Goal: Transaction & Acquisition: Purchase product/service

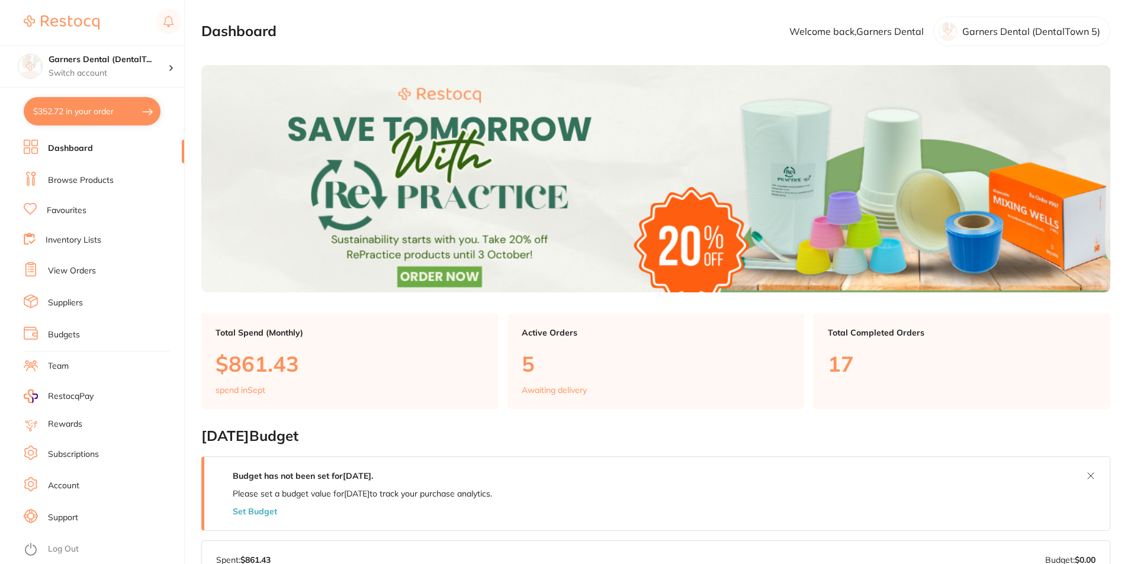
click at [82, 114] on button "$352.72 in your order" at bounding box center [92, 111] width 137 height 28
checkbox input "true"
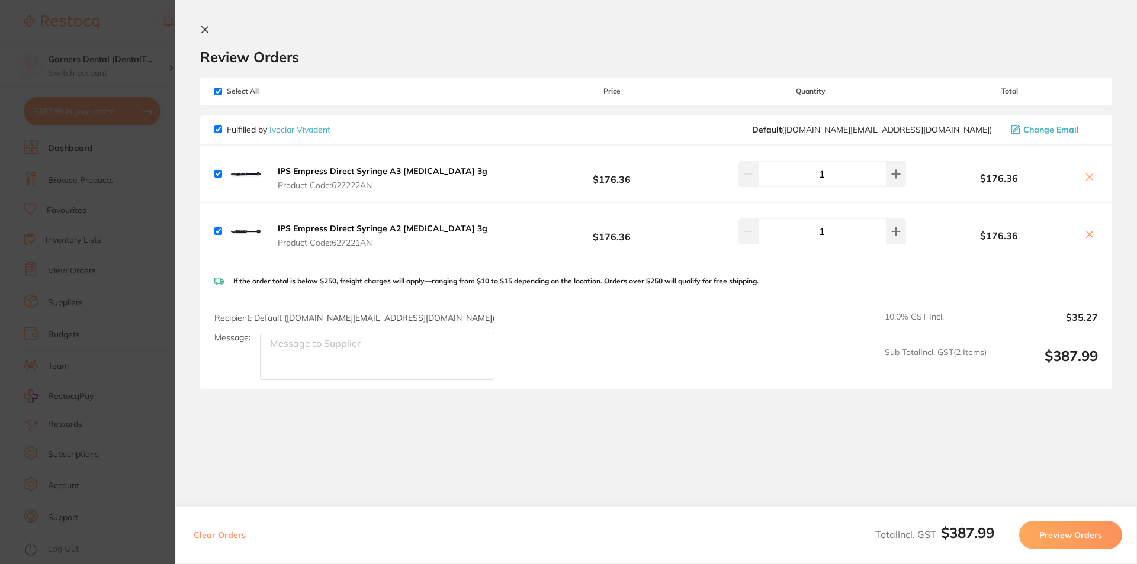
click at [1088, 175] on icon at bounding box center [1089, 176] width 9 height 9
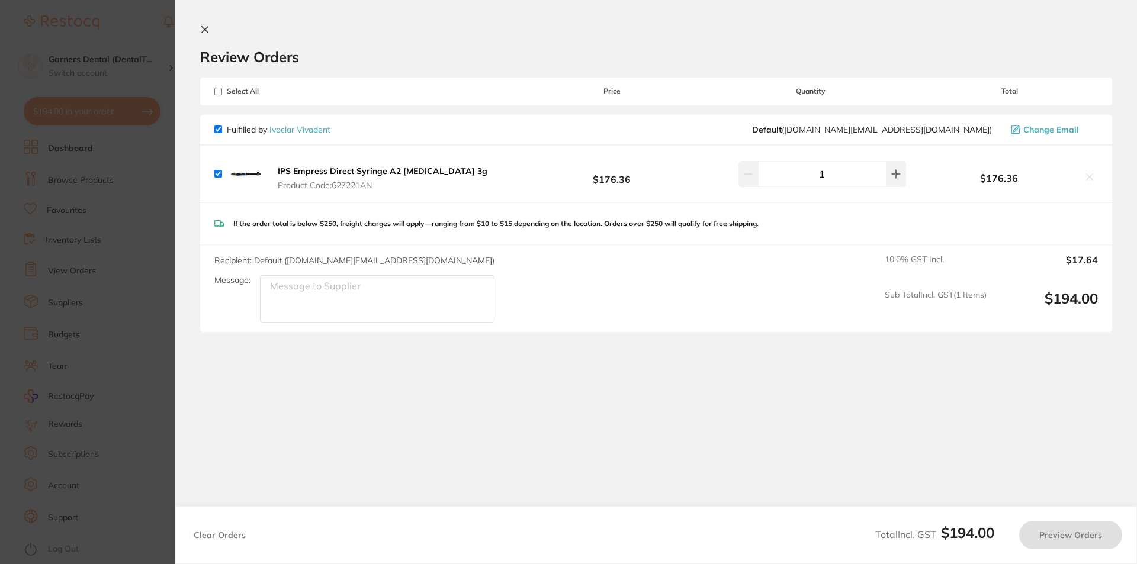
checkbox input "true"
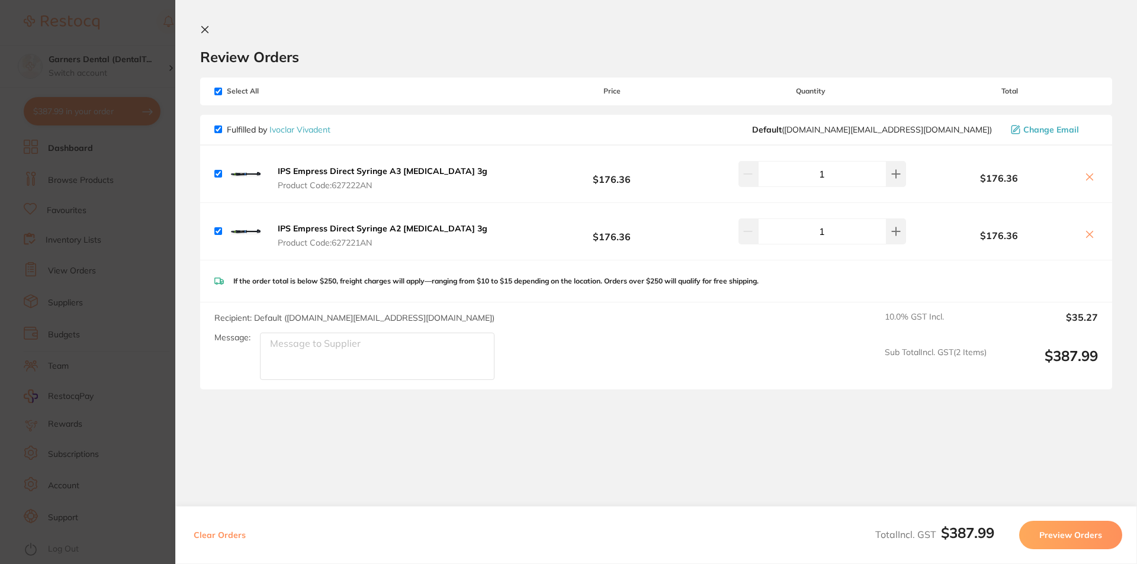
click at [208, 27] on icon at bounding box center [205, 30] width 7 height 7
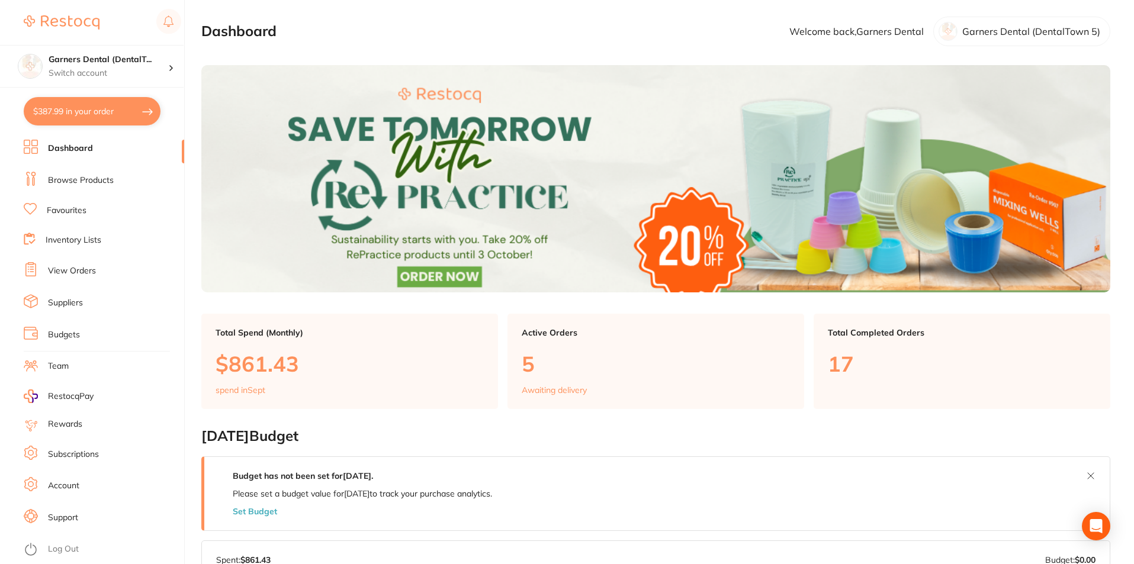
drag, startPoint x: 107, startPoint y: 177, endPoint x: 143, endPoint y: 166, distance: 37.8
click at [107, 177] on link "Browse Products" at bounding box center [81, 181] width 66 height 12
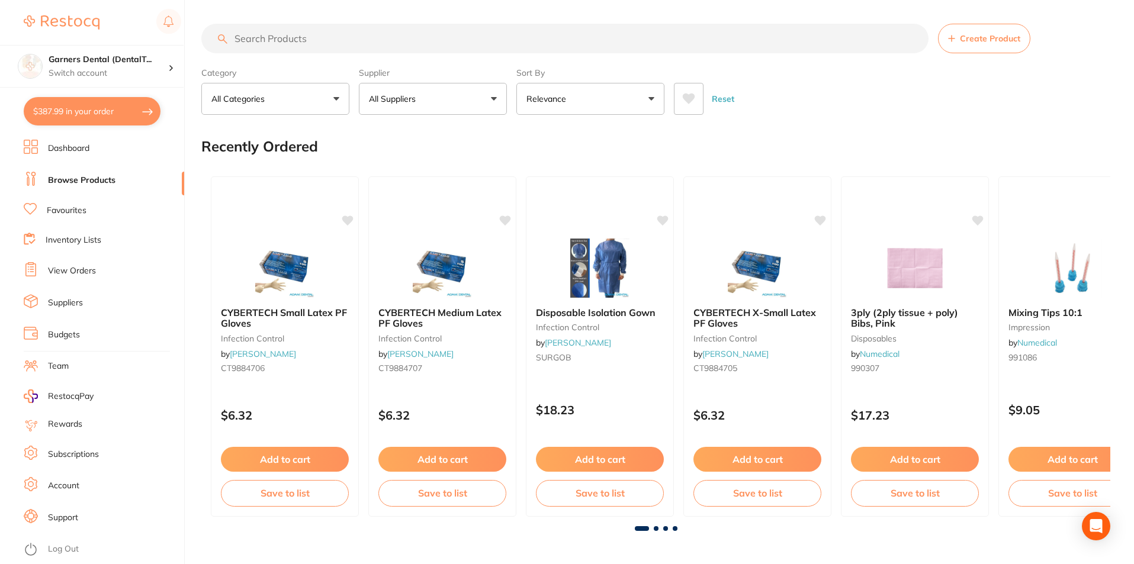
click at [327, 43] on input "search" at bounding box center [564, 39] width 727 height 30
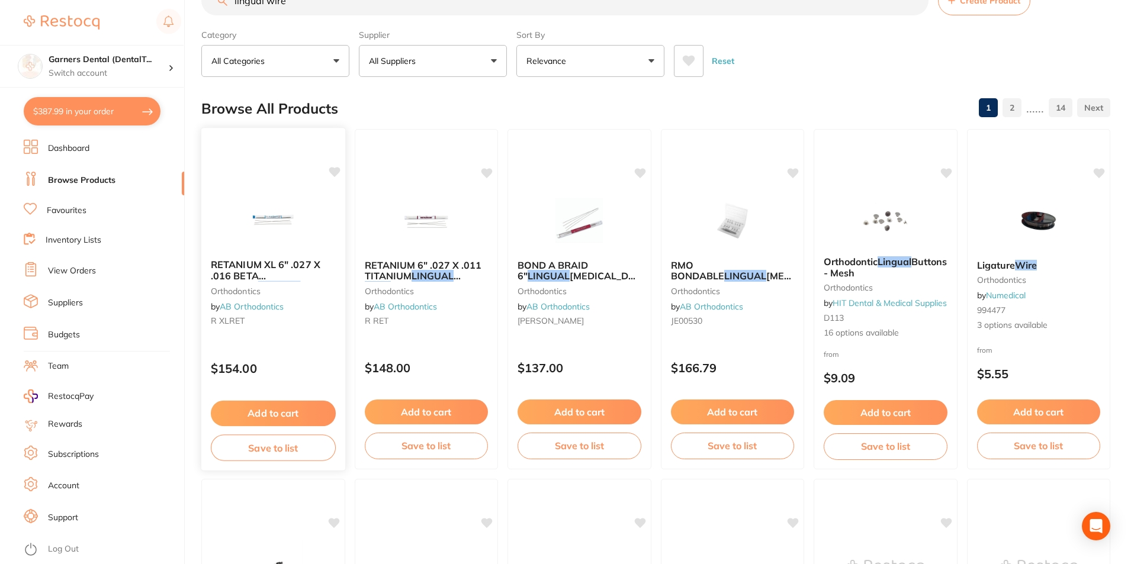
scroll to position [59, 0]
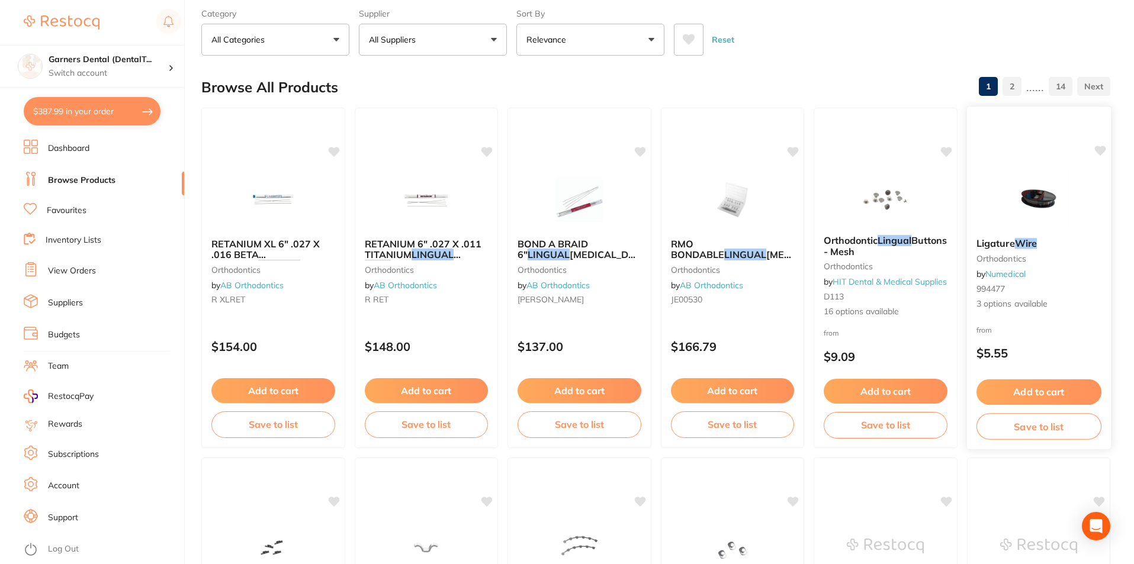
click at [1026, 204] on img at bounding box center [1039, 199] width 78 height 60
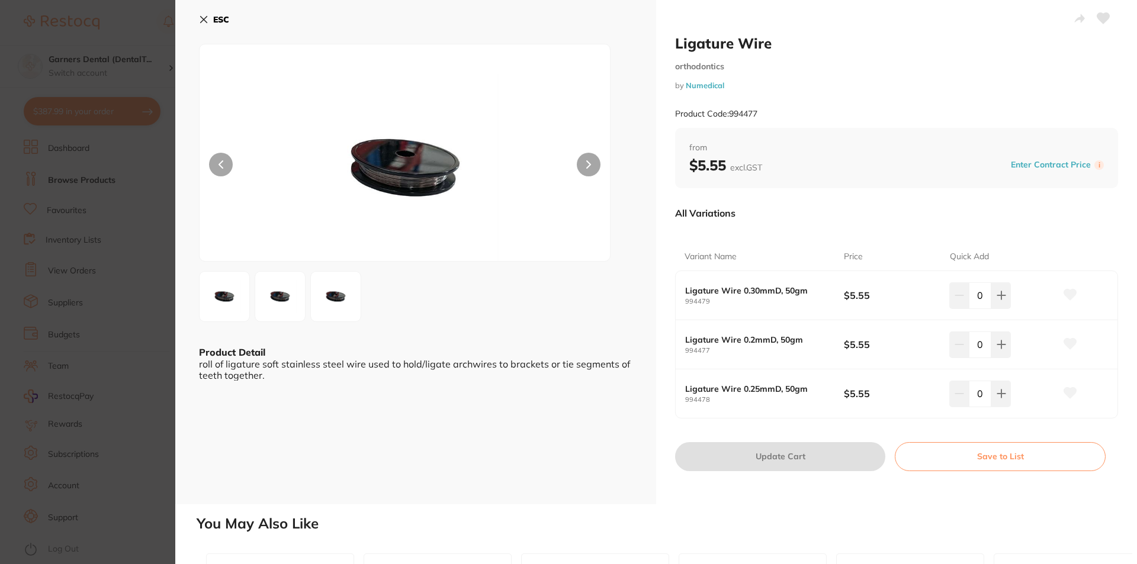
click at [296, 298] on img at bounding box center [280, 296] width 43 height 43
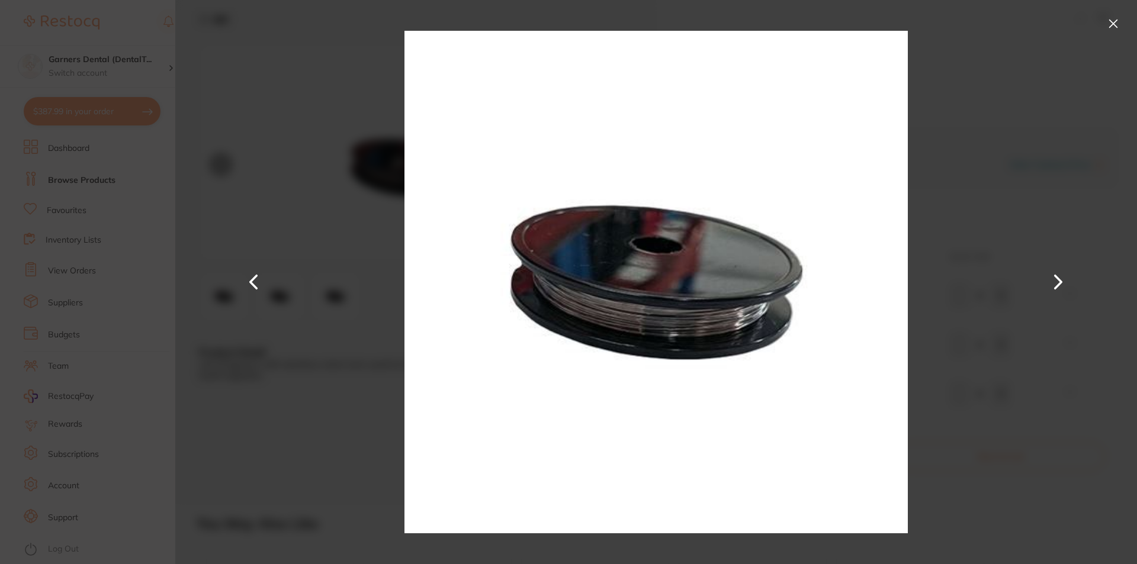
drag, startPoint x: 1113, startPoint y: 23, endPoint x: 827, endPoint y: 225, distance: 350.6
click at [1113, 23] on button at bounding box center [1113, 23] width 19 height 19
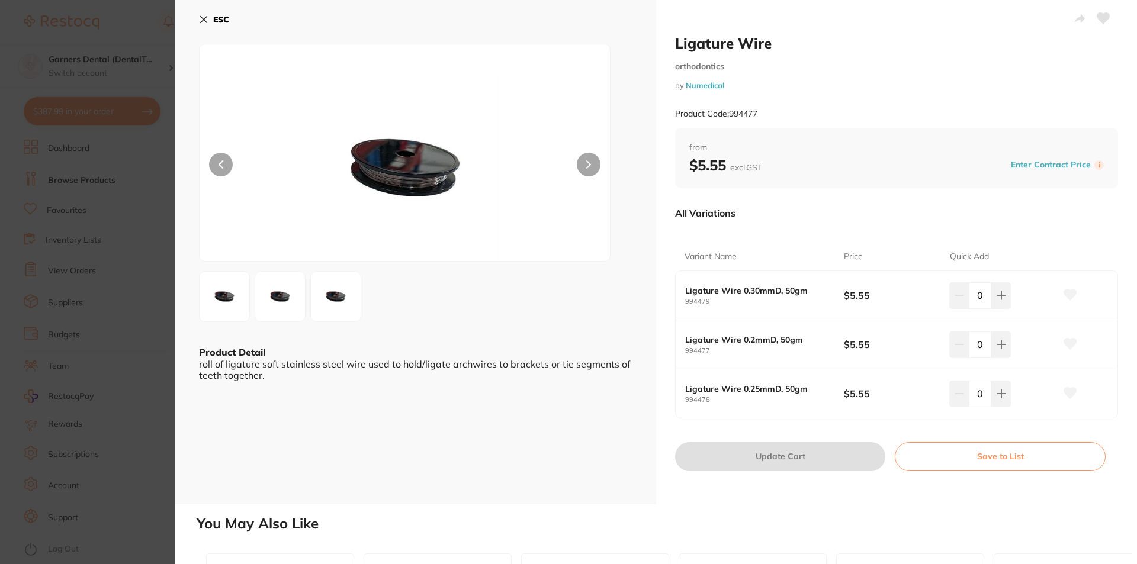
click at [219, 16] on b "ESC" at bounding box center [221, 19] width 16 height 11
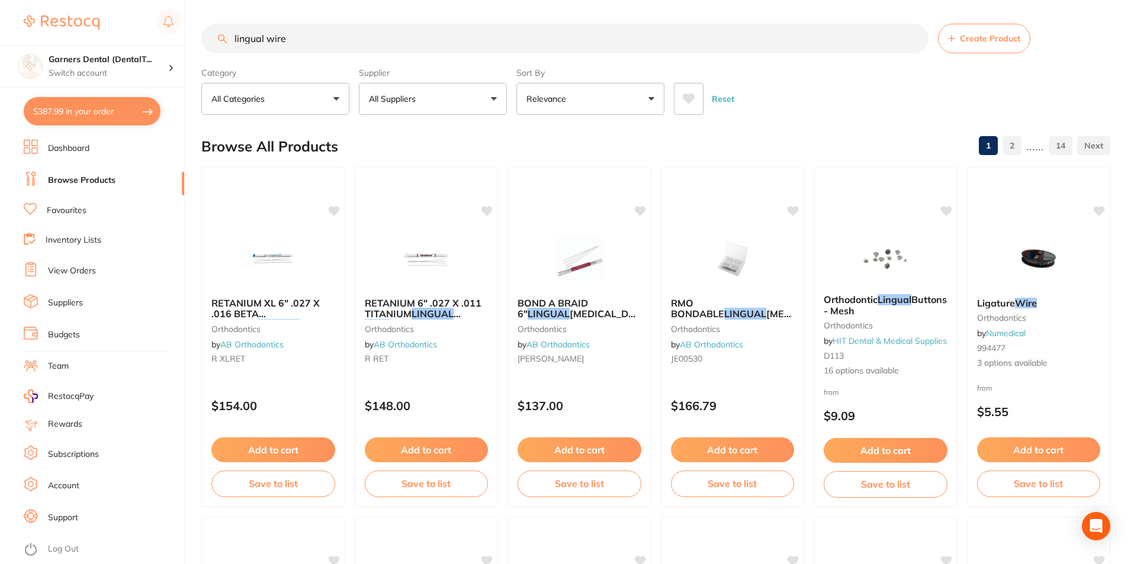
drag, startPoint x: 305, startPoint y: 35, endPoint x: 0, endPoint y: 11, distance: 305.9
click at [0, 11] on div "$387.99 Garners Dental (DentalT... Switch account Garners Dental (DentalTown 5)…" at bounding box center [567, 282] width 1134 height 564
type input "[MEDICAL_DATA] wire"
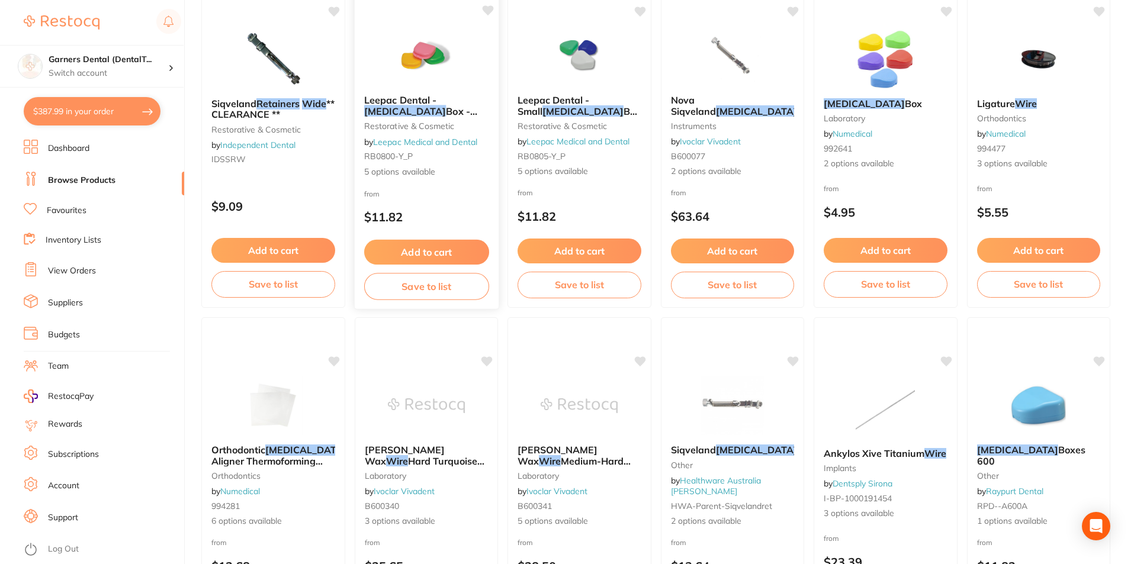
scroll to position [711, 0]
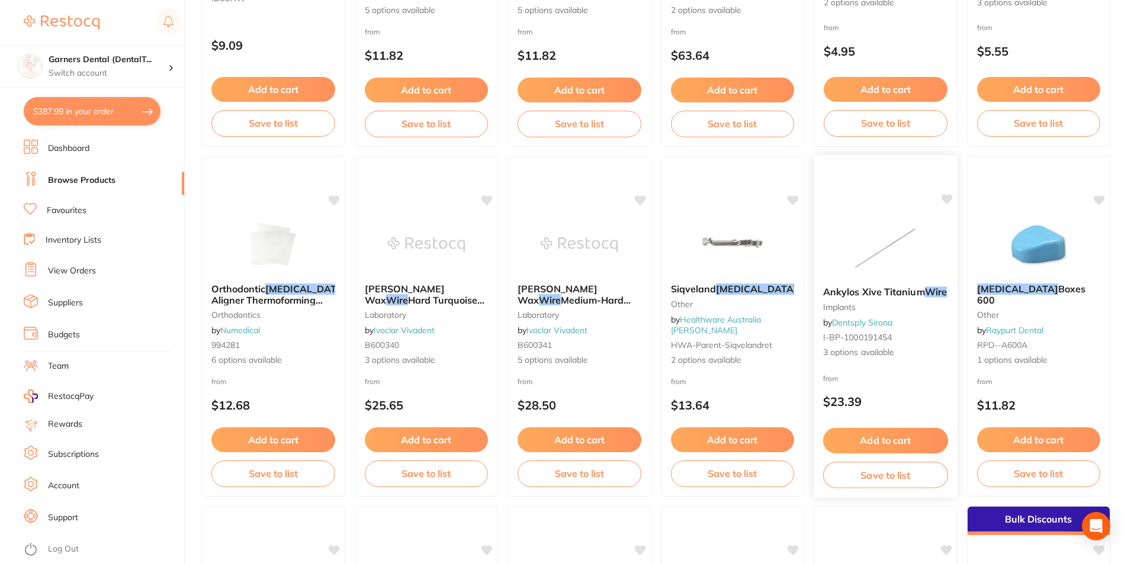
click at [888, 253] on img at bounding box center [886, 247] width 78 height 60
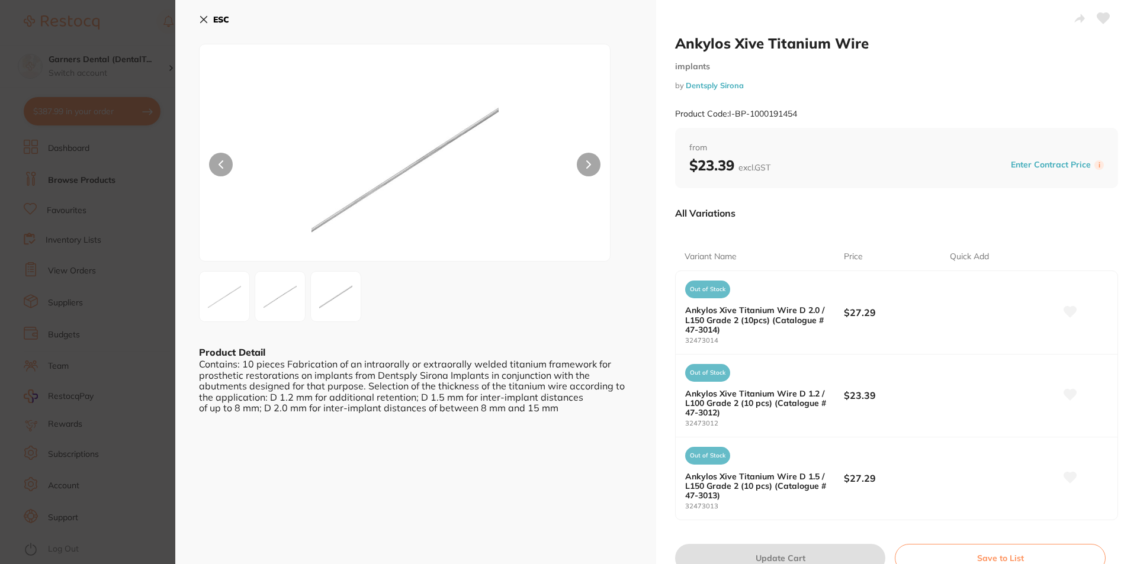
click at [216, 20] on b "ESC" at bounding box center [221, 19] width 16 height 11
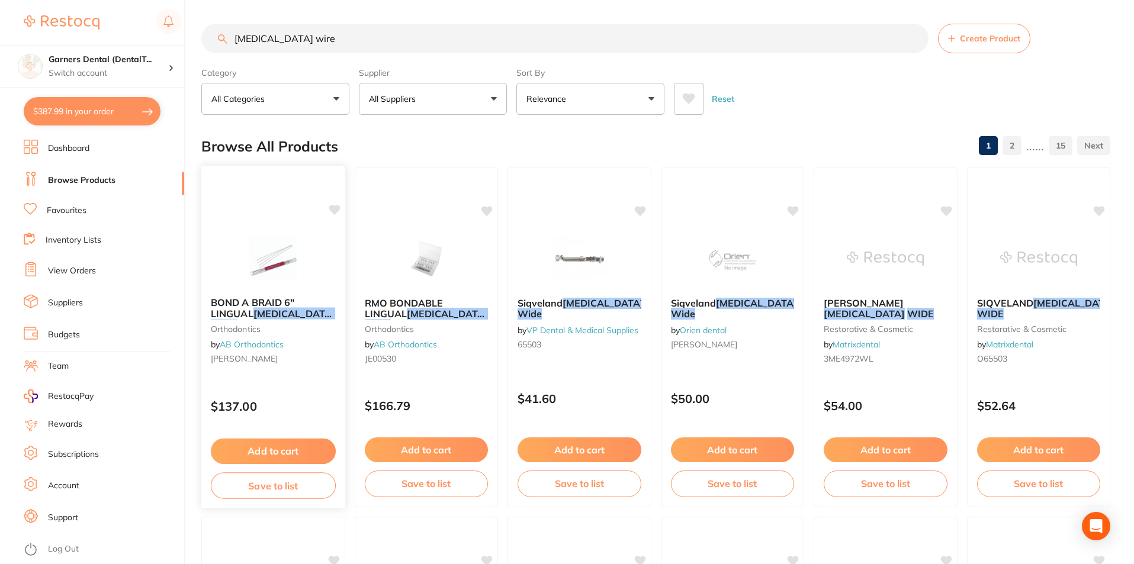
click at [285, 250] on img at bounding box center [274, 258] width 78 height 60
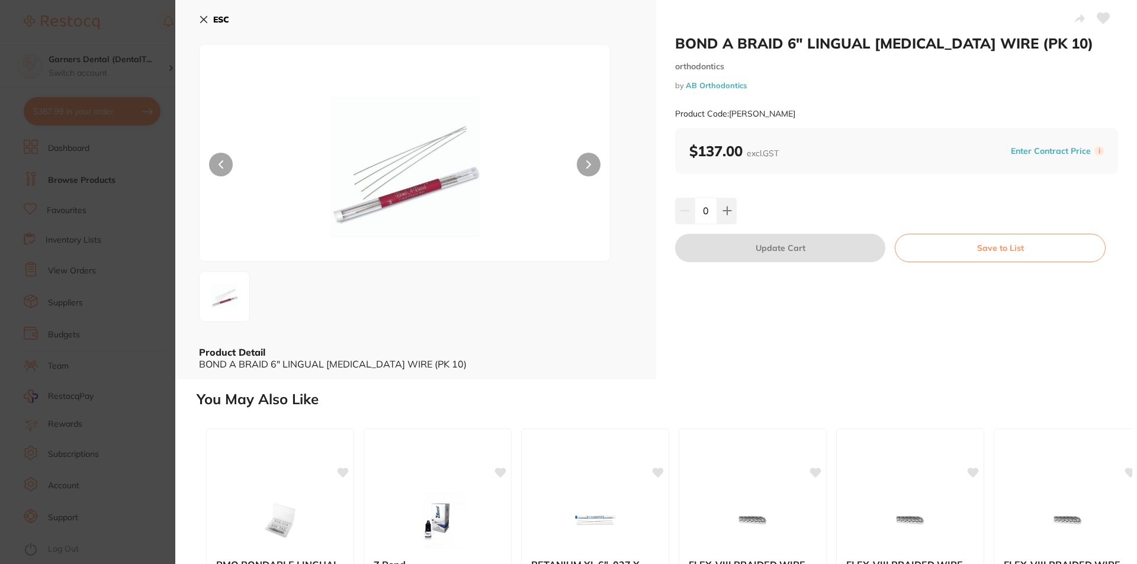
click at [419, 179] on img at bounding box center [405, 167] width 246 height 187
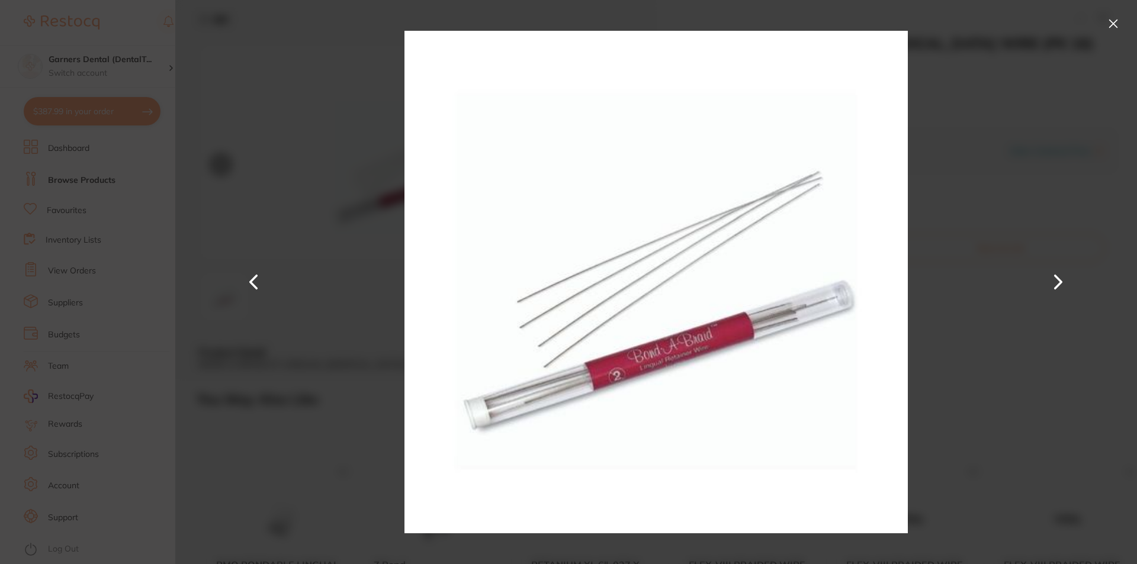
click at [1114, 23] on button at bounding box center [1113, 23] width 19 height 19
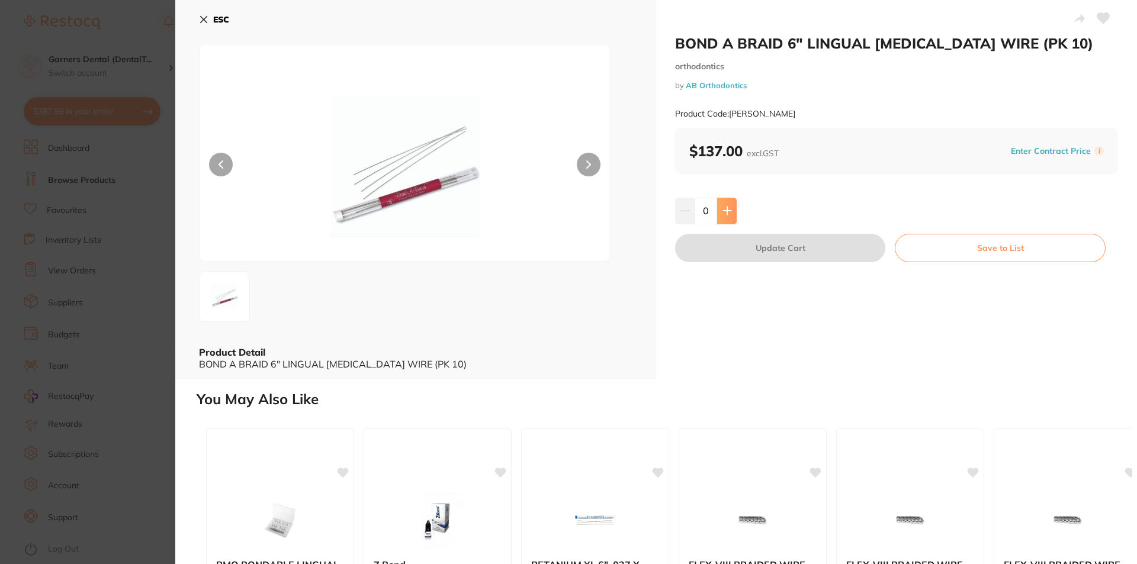
click at [724, 209] on icon at bounding box center [726, 210] width 9 height 9
type input "1"
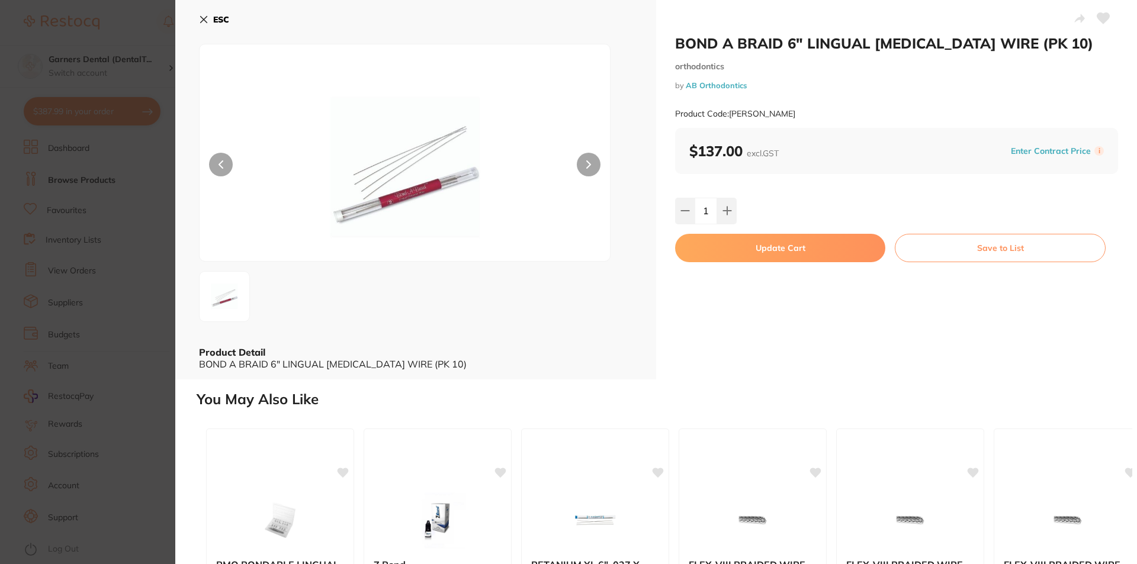
click at [762, 255] on button "Update Cart" at bounding box center [780, 248] width 210 height 28
checkbox input "false"
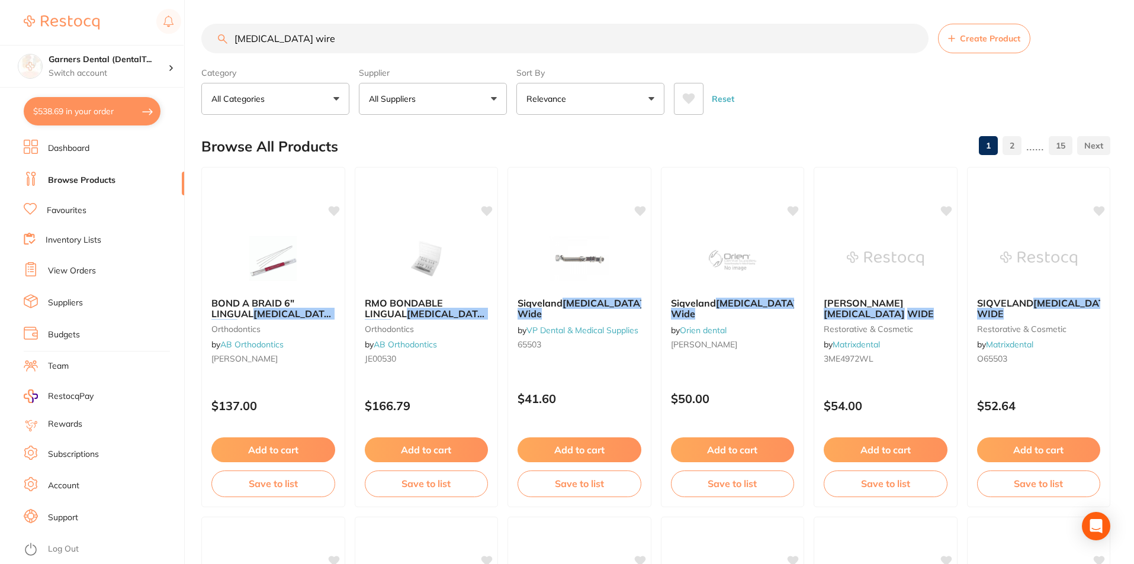
click at [86, 269] on link "View Orders" at bounding box center [72, 271] width 48 height 12
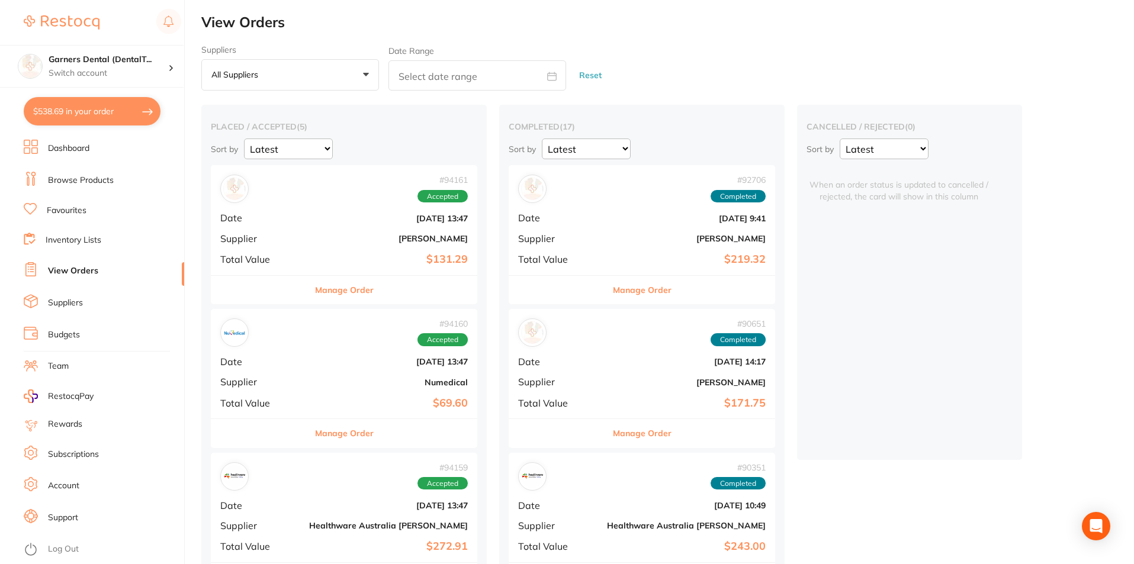
click at [309, 239] on b "[PERSON_NAME]" at bounding box center [388, 238] width 159 height 9
